Goal: Task Accomplishment & Management: Use online tool/utility

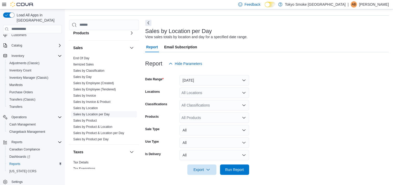
scroll to position [353, 0]
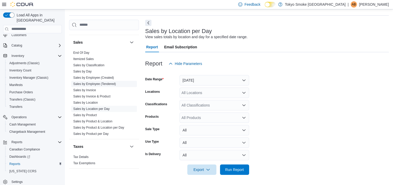
click at [91, 82] on link "Sales by Employee (Tendered)" at bounding box center [94, 84] width 43 height 4
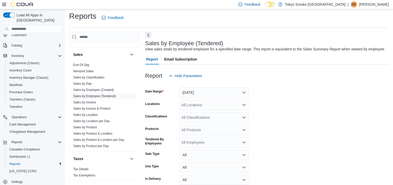
scroll to position [12, 0]
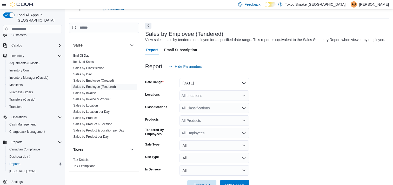
click at [199, 83] on button "[DATE]" at bounding box center [214, 83] width 70 height 10
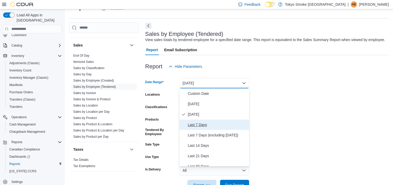
click at [194, 121] on button "Last 7 Days" at bounding box center [214, 124] width 70 height 10
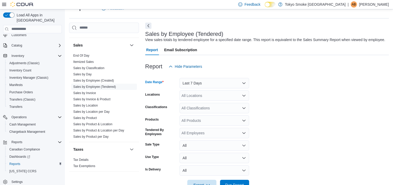
click at [217, 97] on div "All Locations" at bounding box center [214, 95] width 70 height 10
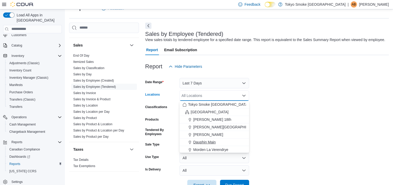
click at [205, 141] on span "Dauphin Main" at bounding box center [204, 141] width 22 height 5
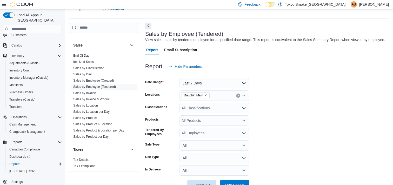
click at [286, 112] on form "Date Range Last 7 Days Locations Dauphin Main Classifications All Classificatio…" at bounding box center [266, 131] width 243 height 118
click at [215, 134] on div "All Employees" at bounding box center [214, 133] width 70 height 10
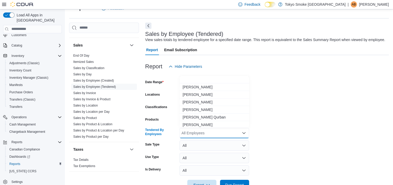
click at [323, 128] on form "Date Range Last 7 Days Locations Dauphin Main Classifications All Classificatio…" at bounding box center [266, 131] width 243 height 118
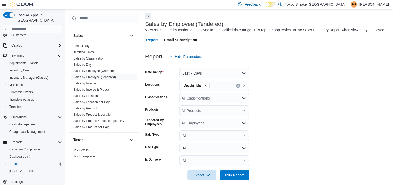
scroll to position [27, 0]
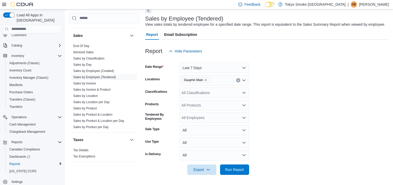
click at [212, 103] on div "All Products" at bounding box center [214, 105] width 70 height 10
type input "*****"
click at [213, 113] on div "Jonny Chronic A...ad Cartridge 1g" at bounding box center [213, 113] width 63 height 5
click at [230, 167] on span "Run Report" at bounding box center [234, 169] width 19 height 5
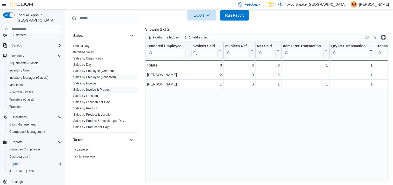
click at [90, 88] on link "Sales by Invoice & Product" at bounding box center [91, 90] width 37 height 4
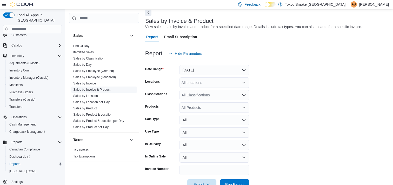
scroll to position [12, 0]
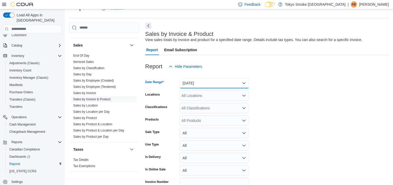
click at [197, 83] on button "[DATE]" at bounding box center [214, 83] width 70 height 10
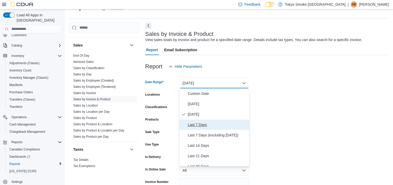
click at [201, 126] on span "Last 7 Days" at bounding box center [217, 124] width 59 height 6
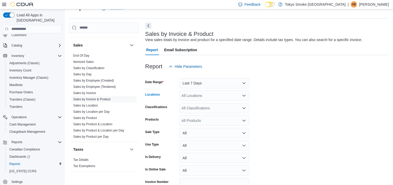
click at [205, 96] on div "All Locations" at bounding box center [214, 95] width 70 height 10
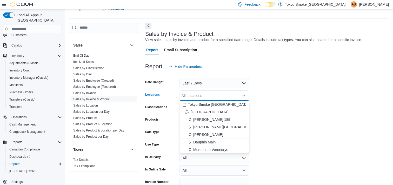
click at [200, 142] on span "Dauphin Main" at bounding box center [204, 141] width 22 height 5
click at [281, 137] on form "Date Range Last 7 Days Locations Dauphin Main Combo box. Selected. Dauphin Main…" at bounding box center [266, 137] width 243 height 131
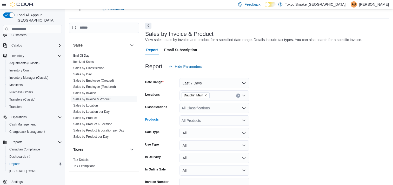
click at [219, 119] on div "All Products" at bounding box center [214, 120] width 70 height 10
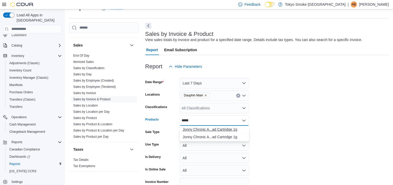
type input "*****"
click at [216, 130] on div "Jonny Chronic A...ad Cartridge 1g" at bounding box center [213, 129] width 63 height 5
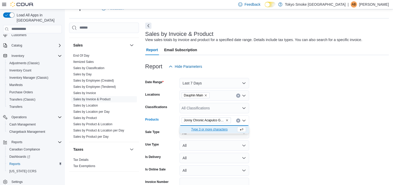
click at [302, 120] on form "Date Range Last 7 Days Locations Dauphin Main Classifications All Classificatio…" at bounding box center [266, 137] width 243 height 131
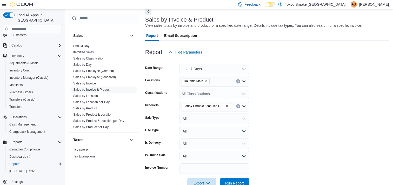
scroll to position [40, 0]
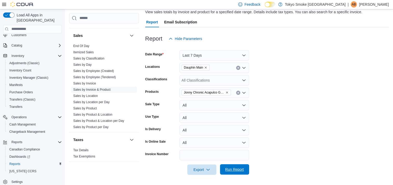
click at [244, 167] on span "Run Report" at bounding box center [234, 169] width 23 height 10
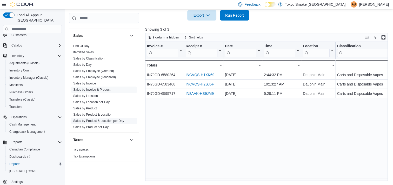
scroll to position [327, 0]
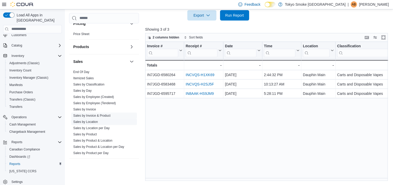
click at [86, 120] on link "Sales by Location" at bounding box center [85, 122] width 25 height 4
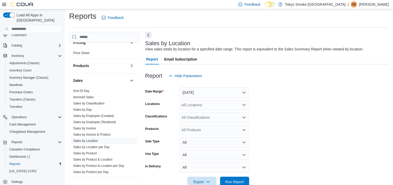
scroll to position [12, 0]
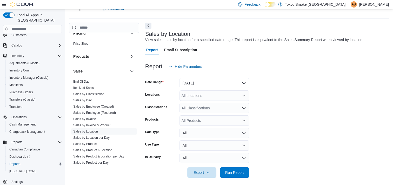
click at [204, 83] on button "[DATE]" at bounding box center [214, 83] width 70 height 10
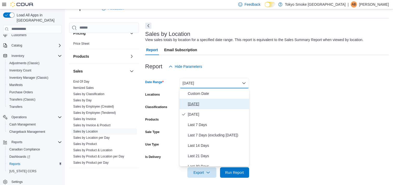
click at [200, 101] on span "[DATE]" at bounding box center [217, 104] width 59 height 6
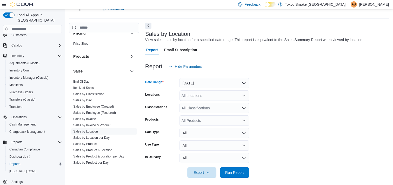
click at [221, 94] on div "All Locations" at bounding box center [214, 95] width 70 height 10
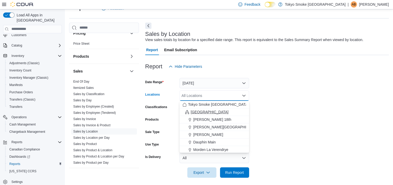
click at [208, 110] on div "[GEOGRAPHIC_DATA]" at bounding box center [213, 111] width 63 height 5
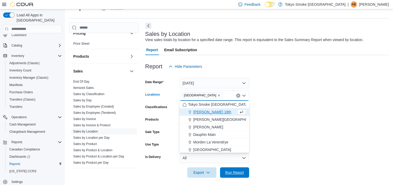
click at [232, 170] on span "Run Report" at bounding box center [234, 172] width 19 height 5
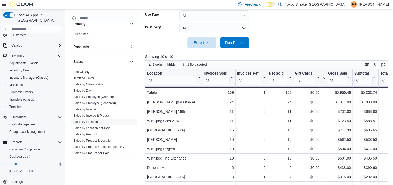
scroll to position [90, 0]
